Goal: Check status: Check status

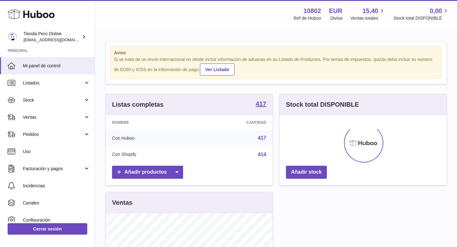
scroll to position [99, 167]
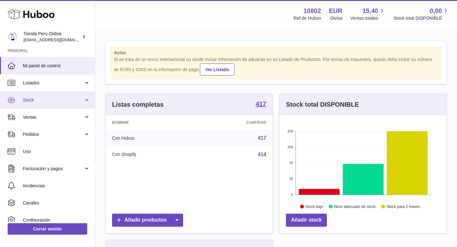
click at [45, 103] on span "Stock" at bounding box center [53, 100] width 61 height 6
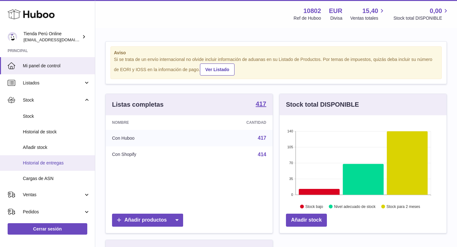
click at [52, 161] on span "Historial de entregas" at bounding box center [56, 163] width 67 height 6
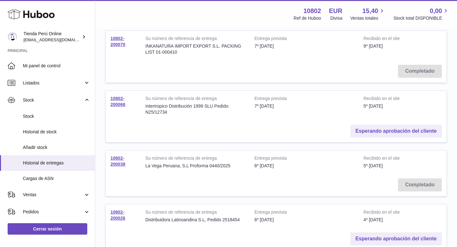
scroll to position [199, 0]
click at [386, 126] on link "Esperando aprobación del cliente" at bounding box center [395, 130] width 91 height 13
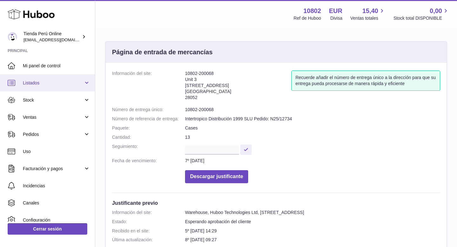
click at [48, 86] on link "Listados" at bounding box center [47, 82] width 95 height 17
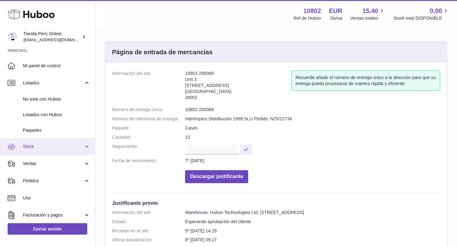
click at [49, 153] on link "Stock" at bounding box center [47, 146] width 95 height 17
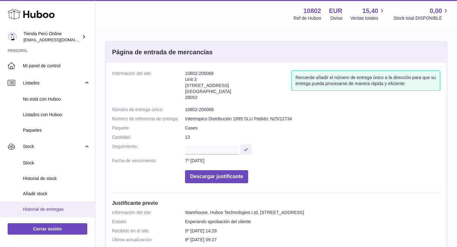
click at [50, 209] on span "Historial de entregas" at bounding box center [56, 209] width 67 height 6
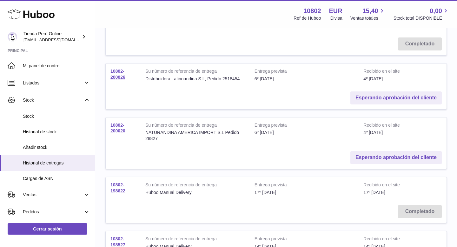
scroll to position [350, 0]
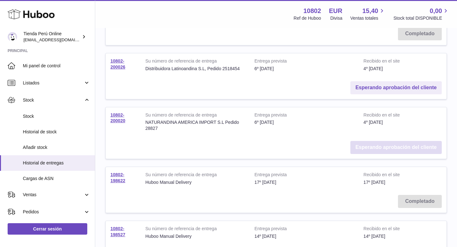
click at [373, 141] on link "Esperando aprobación del cliente" at bounding box center [395, 147] width 91 height 13
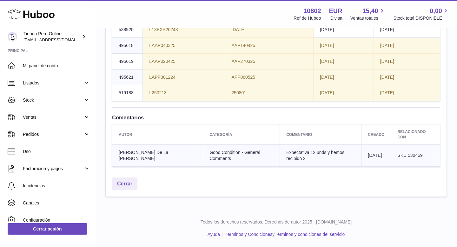
scroll to position [745, 0]
drag, startPoint x: 332, startPoint y: 88, endPoint x: 358, endPoint y: 90, distance: 25.6
click at [359, 37] on td "2026-08-29" at bounding box center [344, 30] width 60 height 16
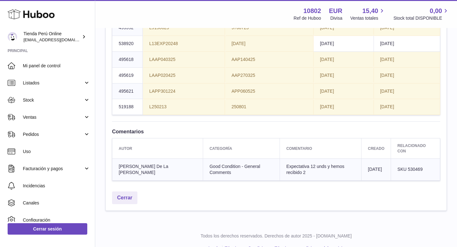
click at [334, 30] on span "2026-02-26" at bounding box center [327, 27] width 14 height 5
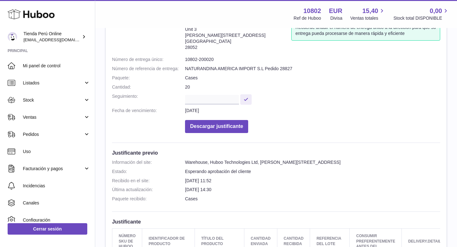
scroll to position [0, 0]
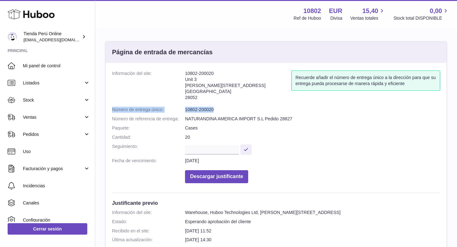
drag, startPoint x: 111, startPoint y: 110, endPoint x: 232, endPoint y: 111, distance: 120.3
copy dl "Número de entrega único: 10802-200020"
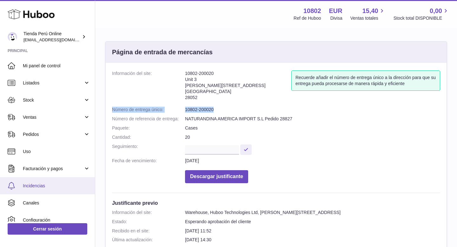
click at [47, 186] on span "Incidencias" at bounding box center [56, 186] width 67 height 6
